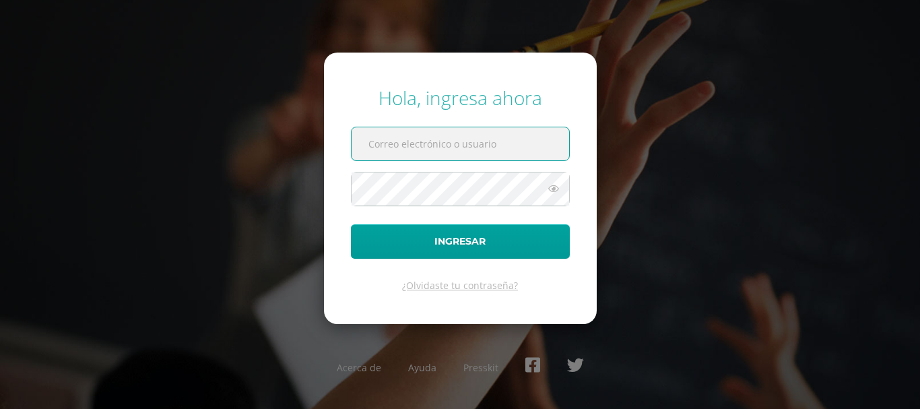
type input "[EMAIL_ADDRESS][DOMAIN_NAME]"
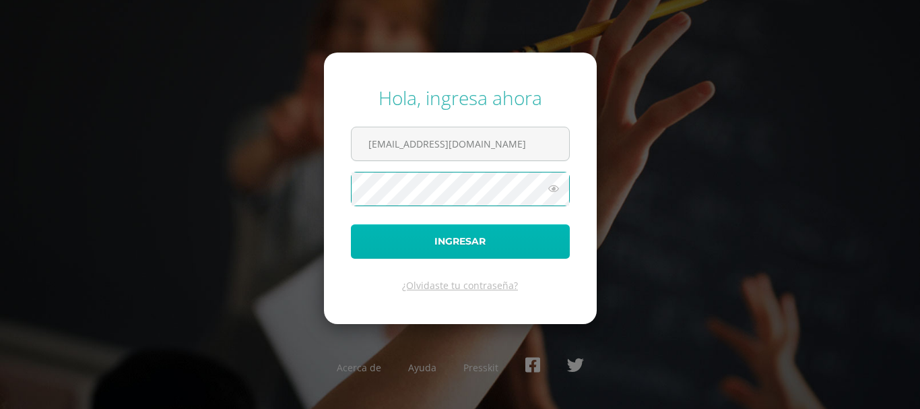
click at [455, 239] on button "Ingresar" at bounding box center [460, 241] width 219 height 34
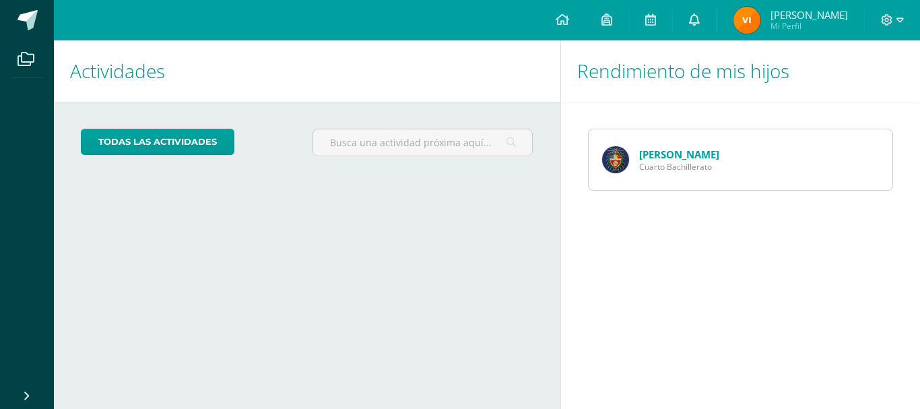
click at [693, 25] on icon at bounding box center [694, 19] width 11 height 12
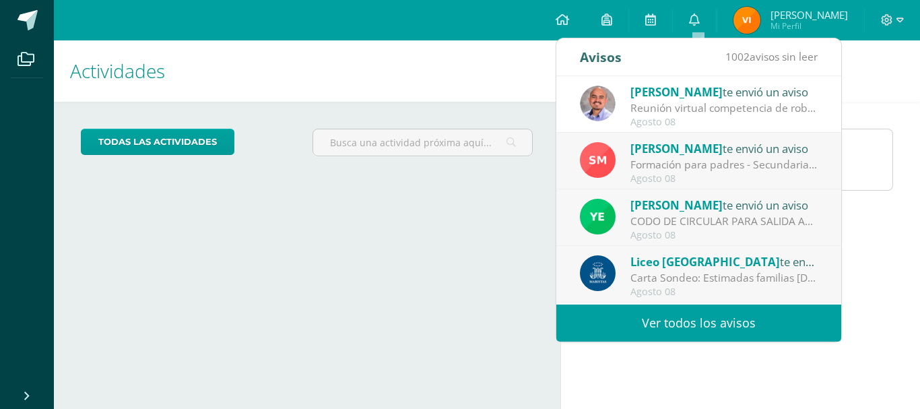
click at [670, 327] on link "Ver todos los avisos" at bounding box center [698, 322] width 285 height 37
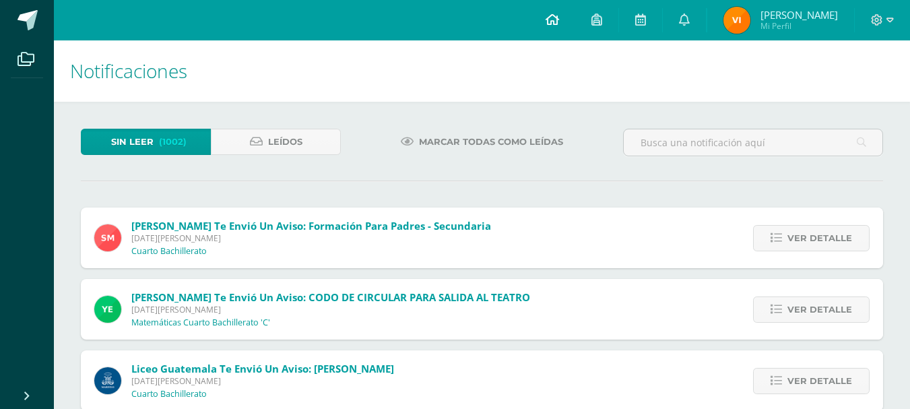
click at [552, 24] on icon at bounding box center [552, 19] width 13 height 12
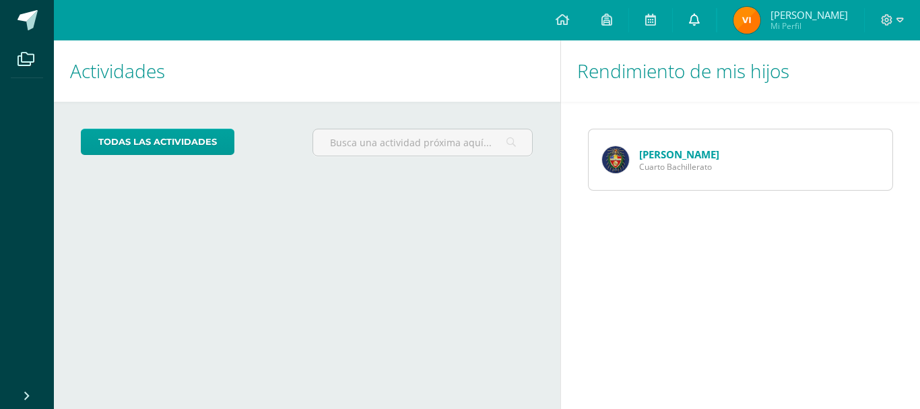
click at [706, 23] on link at bounding box center [694, 20] width 43 height 40
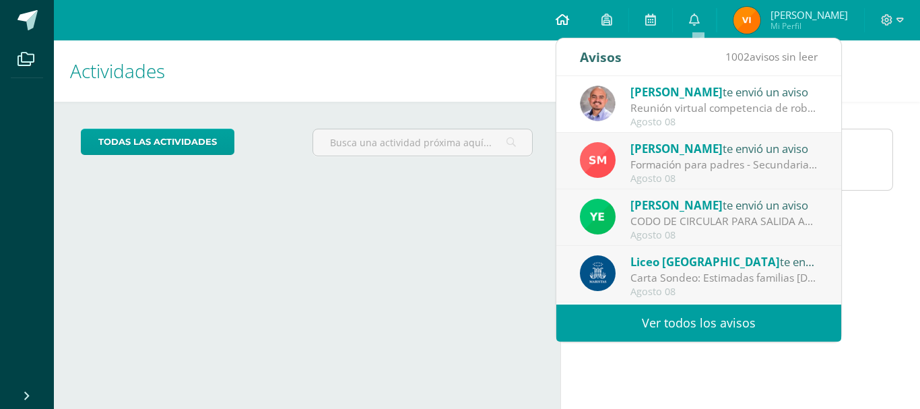
click at [564, 24] on icon at bounding box center [562, 19] width 13 height 12
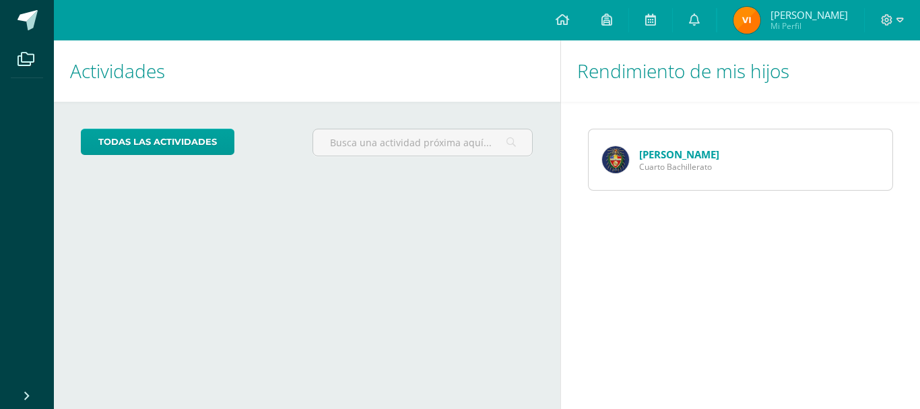
click at [624, 158] on img at bounding box center [615, 159] width 27 height 27
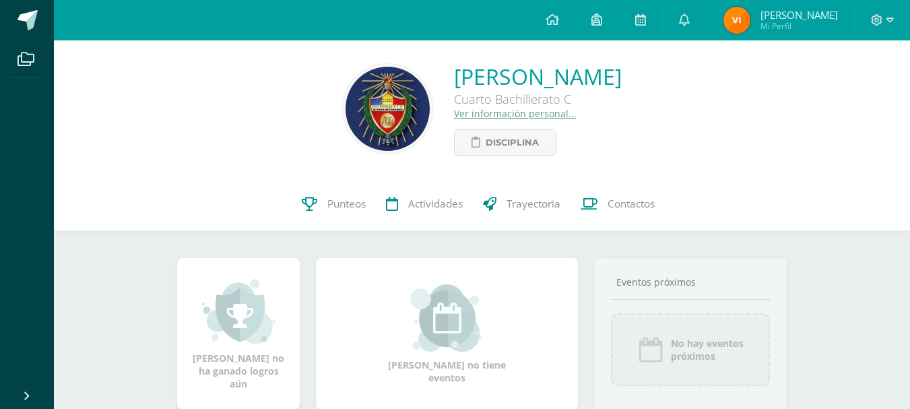
click at [454, 117] on link "Ver información personal..." at bounding box center [515, 113] width 123 height 13
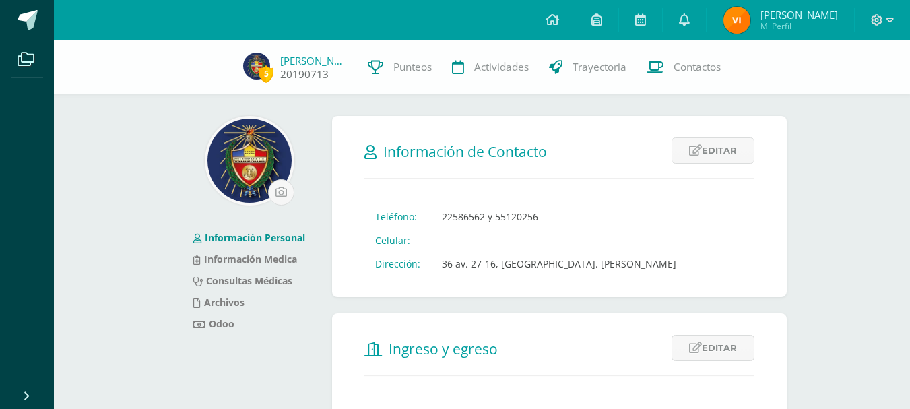
click at [265, 74] on span "5" at bounding box center [266, 73] width 15 height 17
click at [291, 75] on link "20190713" at bounding box center [304, 74] width 49 height 14
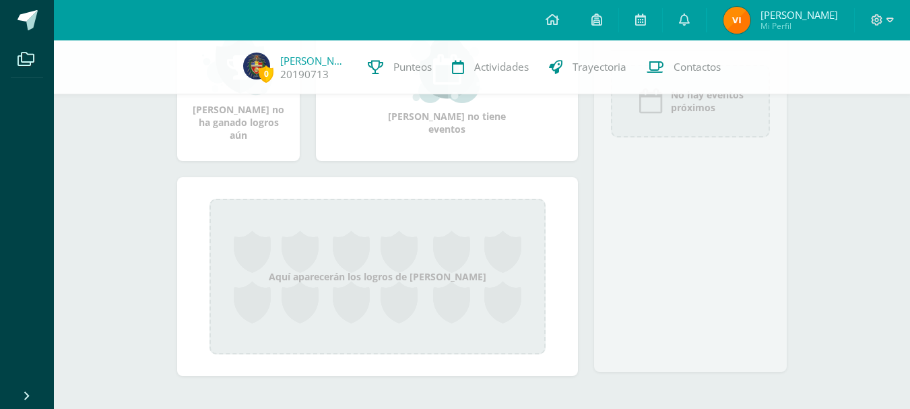
scroll to position [253, 0]
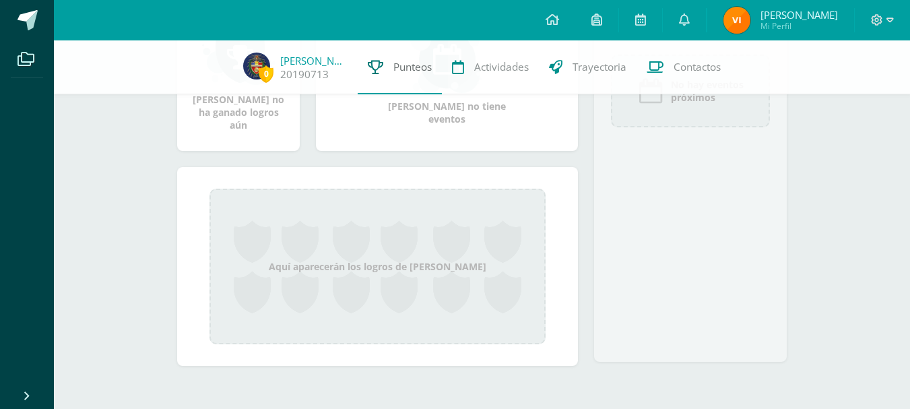
click at [413, 63] on span "Punteos" at bounding box center [412, 67] width 38 height 14
